Goal: Task Accomplishment & Management: Complete application form

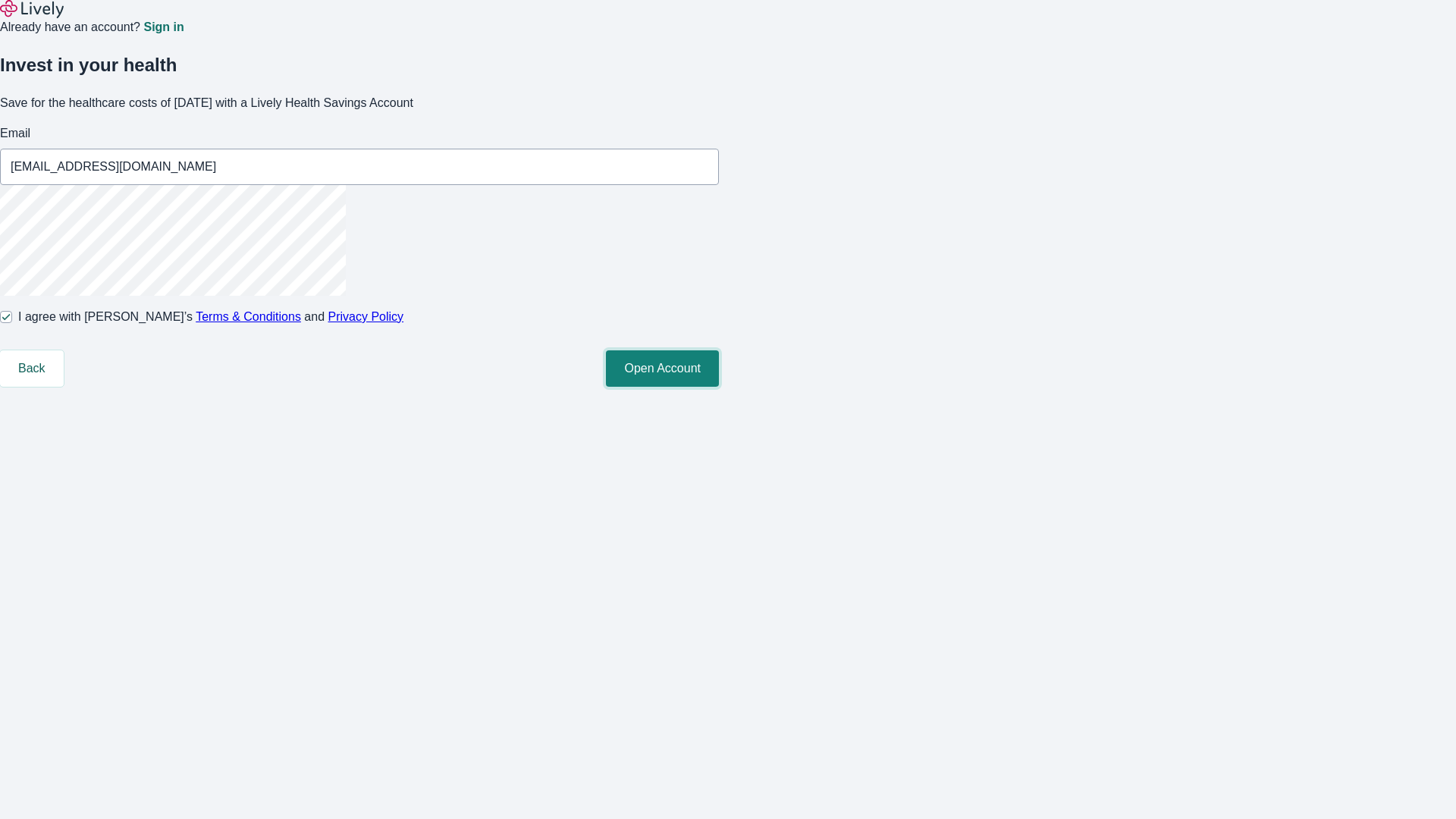
click at [719, 387] on button "Open Account" at bounding box center [662, 368] width 113 height 37
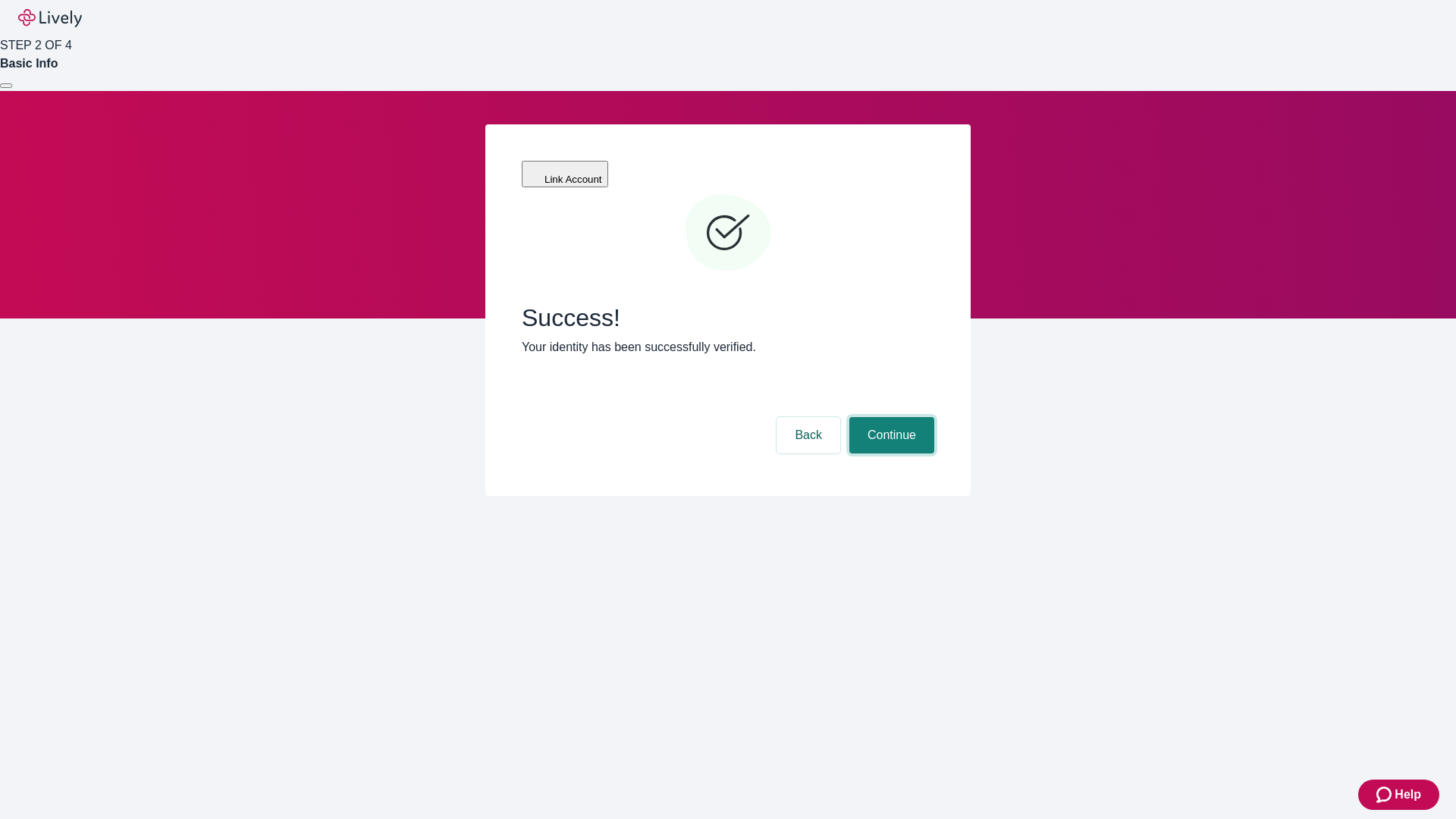
click at [890, 417] on button "Continue" at bounding box center [891, 435] width 85 height 37
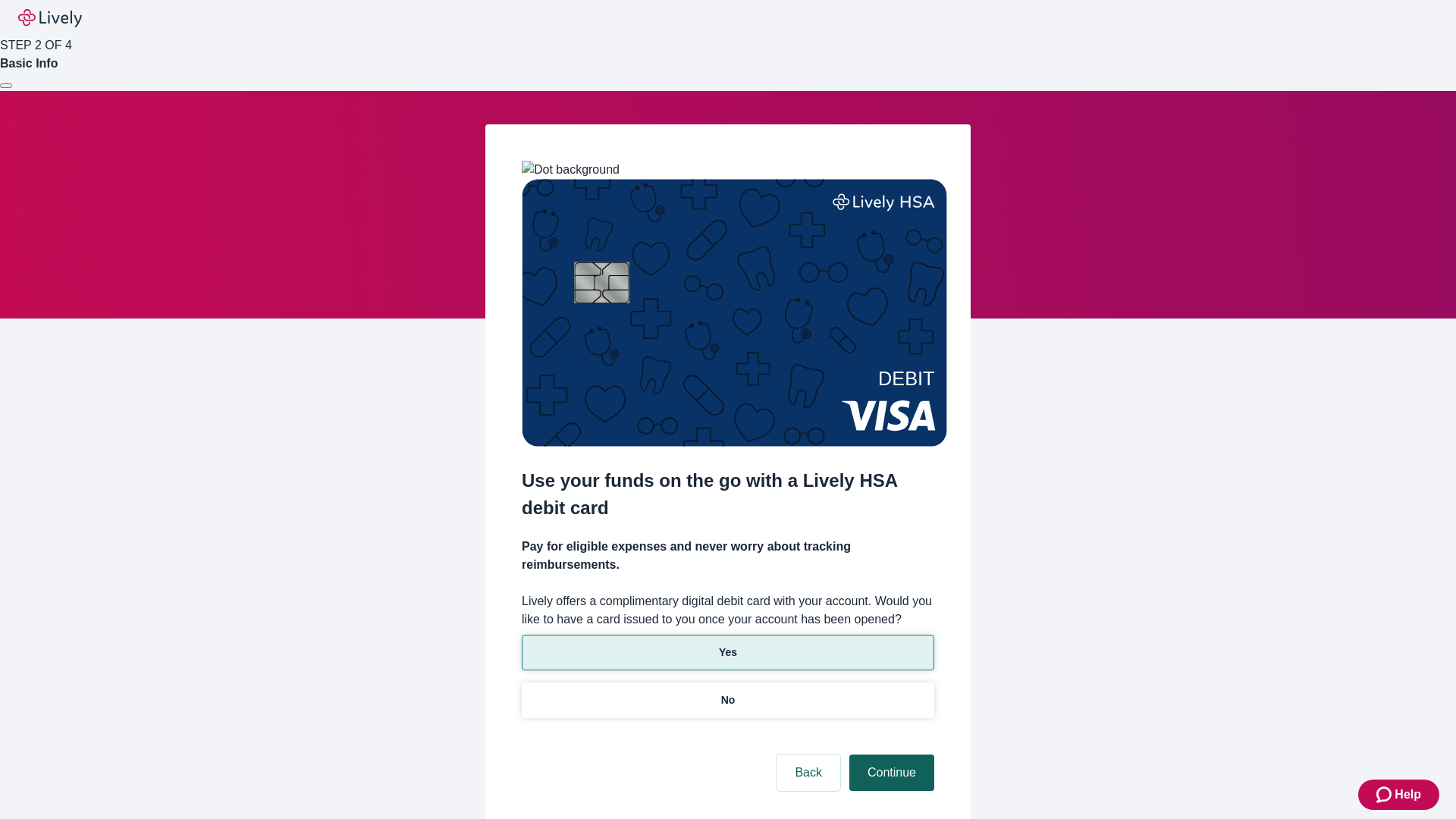
click at [727, 692] on p "No" at bounding box center [728, 700] width 15 height 16
click at [890, 755] on button "Continue" at bounding box center [891, 772] width 85 height 37
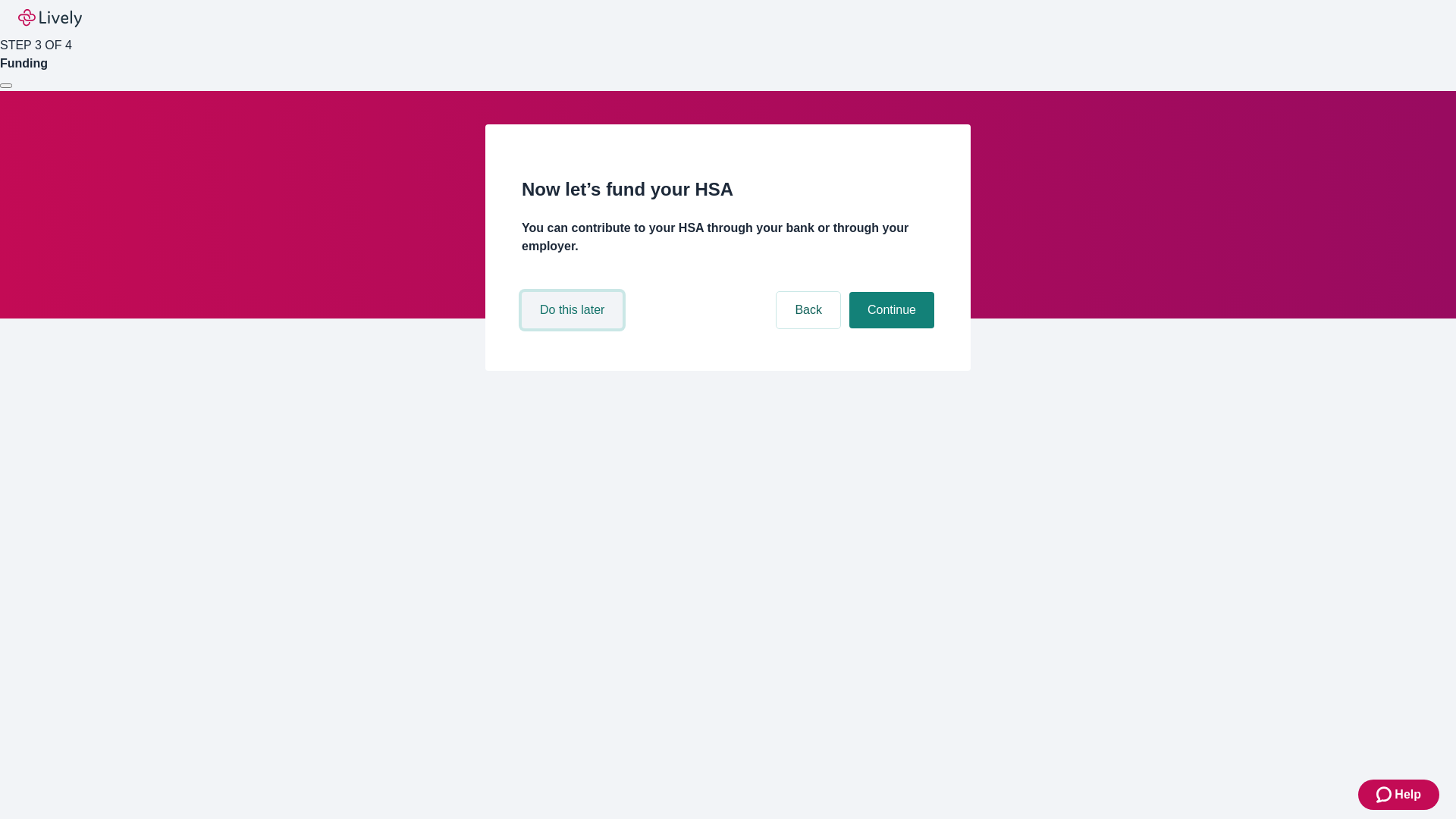
click at [574, 329] on button "Do this later" at bounding box center [573, 310] width 101 height 37
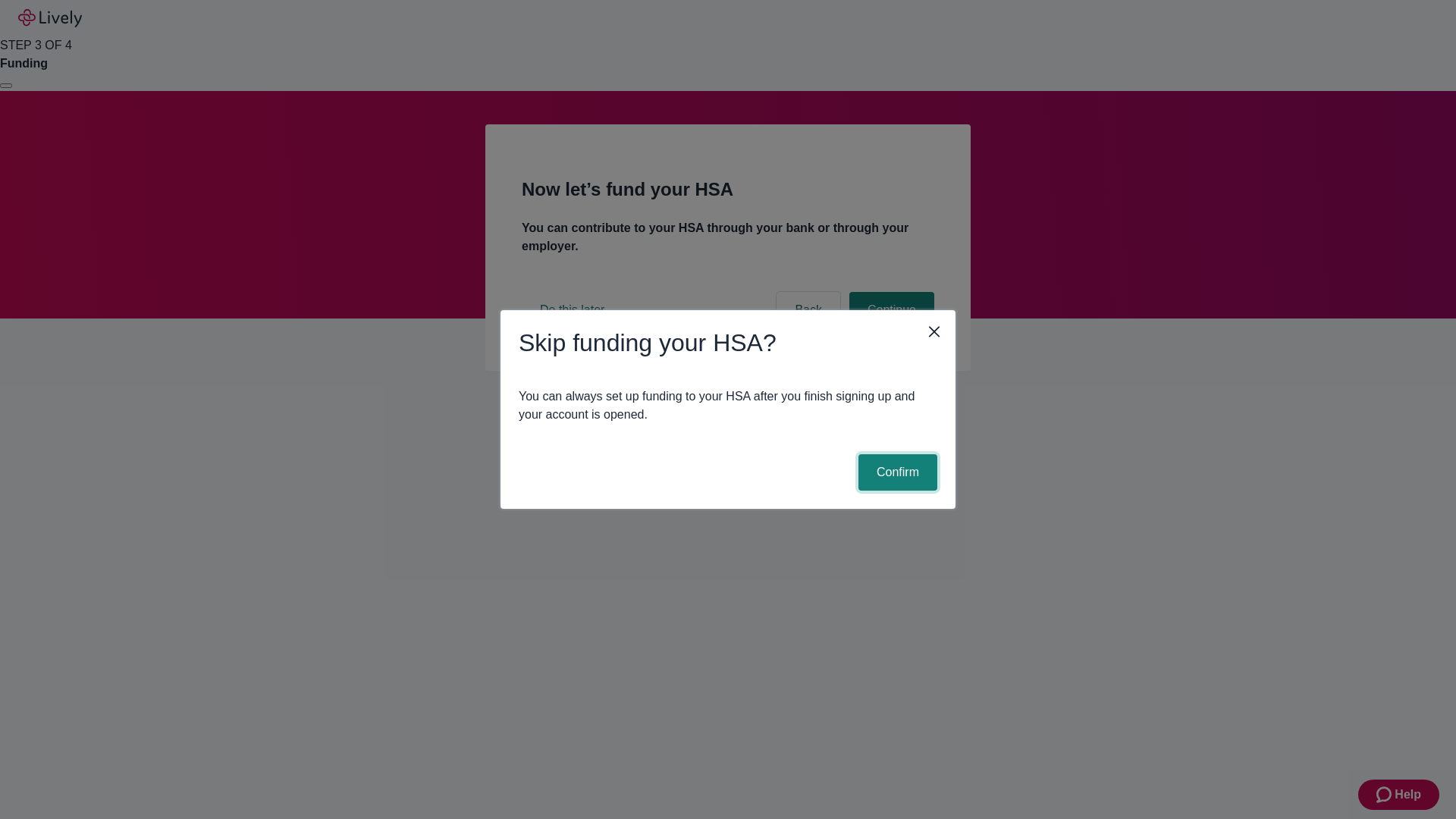
click at [896, 472] on button "Confirm" at bounding box center [898, 472] width 79 height 37
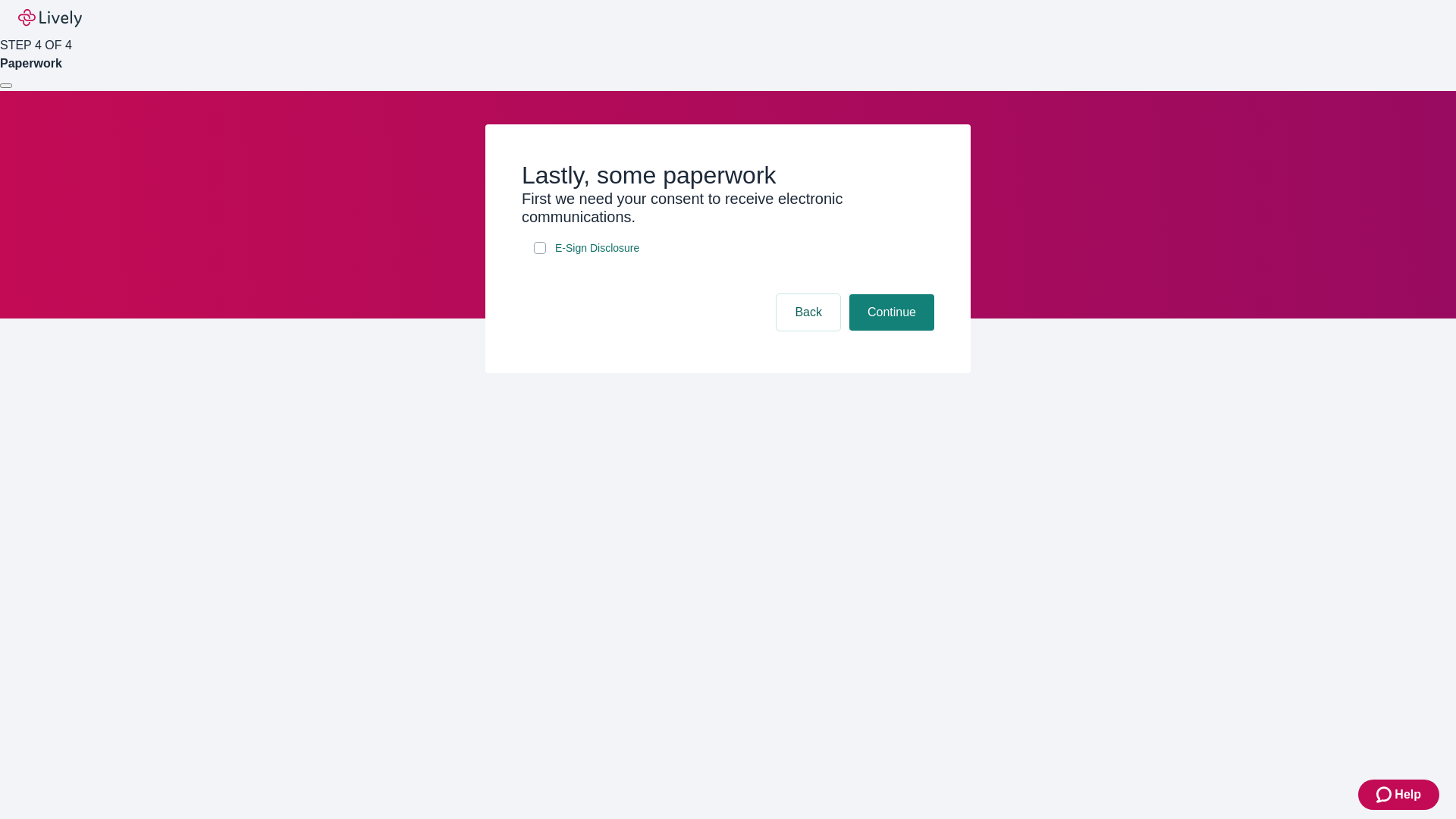
click at [540, 254] on input "E-Sign Disclosure" at bounding box center [540, 248] width 12 height 12
checkbox input "true"
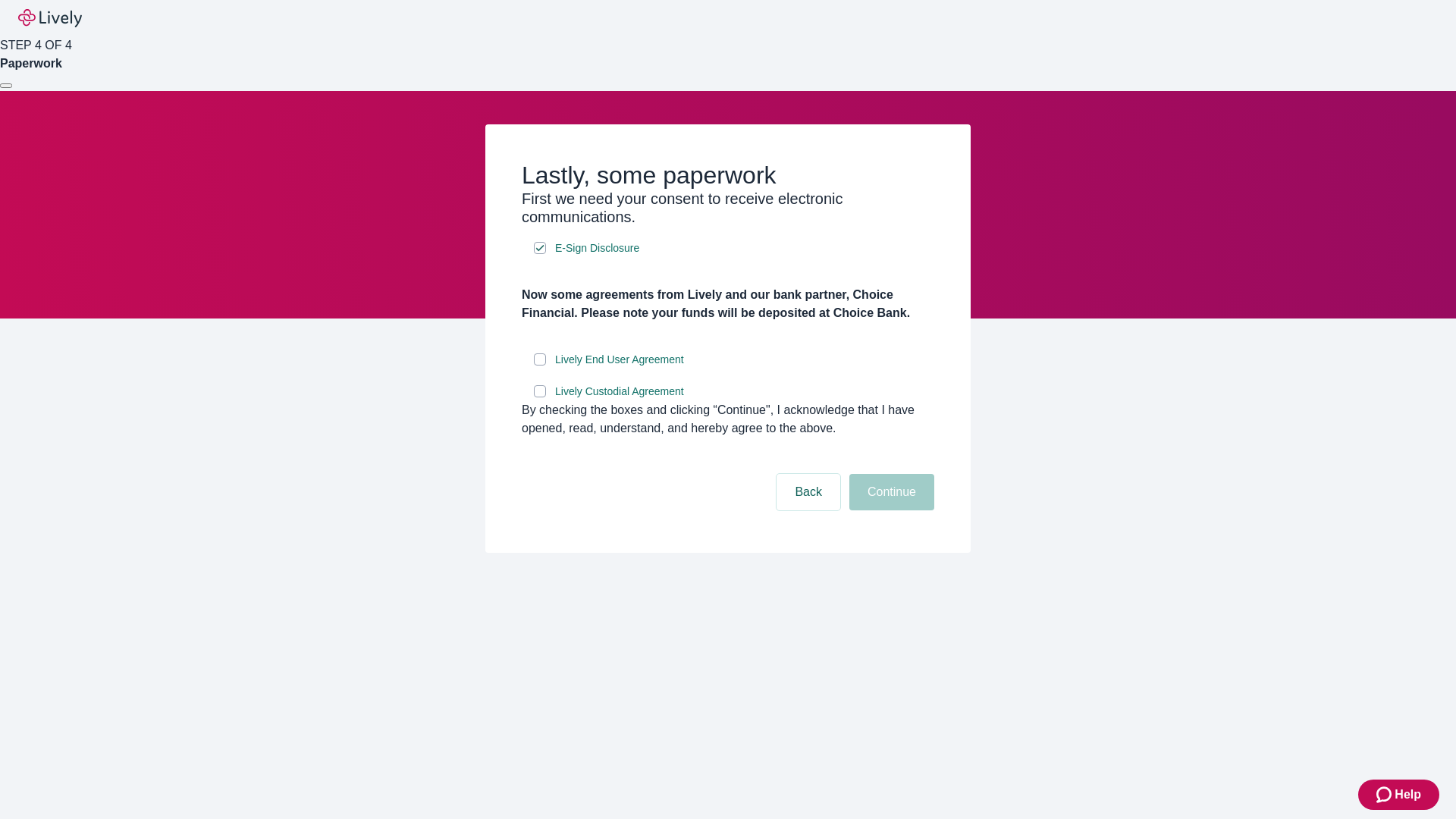
click at [540, 366] on input "Lively End User Agreement" at bounding box center [540, 360] width 12 height 12
checkbox input "true"
click at [540, 398] on input "Lively Custodial Agreement" at bounding box center [540, 392] width 12 height 12
checkbox input "true"
click at [890, 511] on button "Continue" at bounding box center [891, 492] width 85 height 37
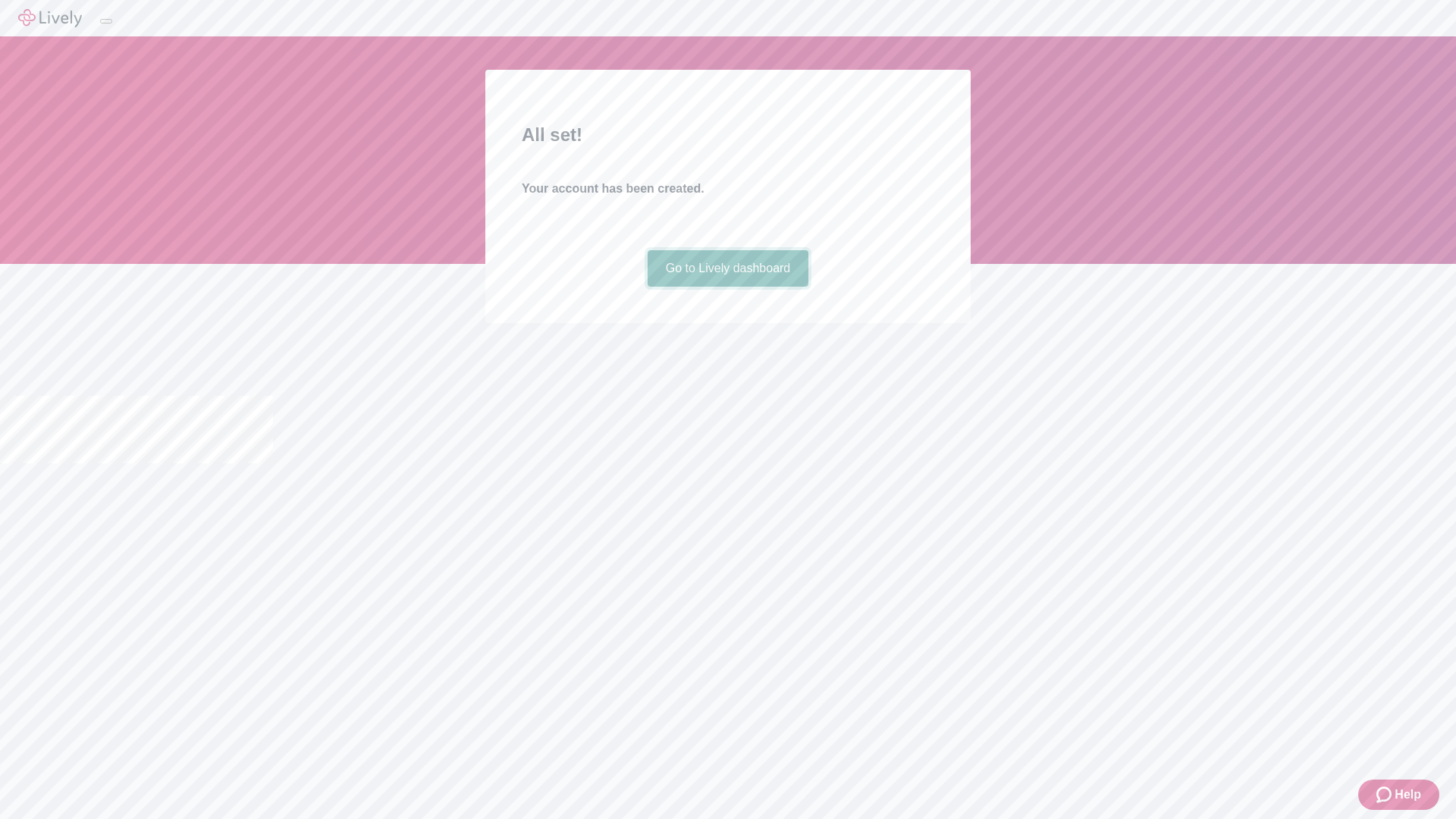
click at [727, 287] on link "Go to Lively dashboard" at bounding box center [729, 268] width 162 height 37
